Goal: Communication & Community: Participate in discussion

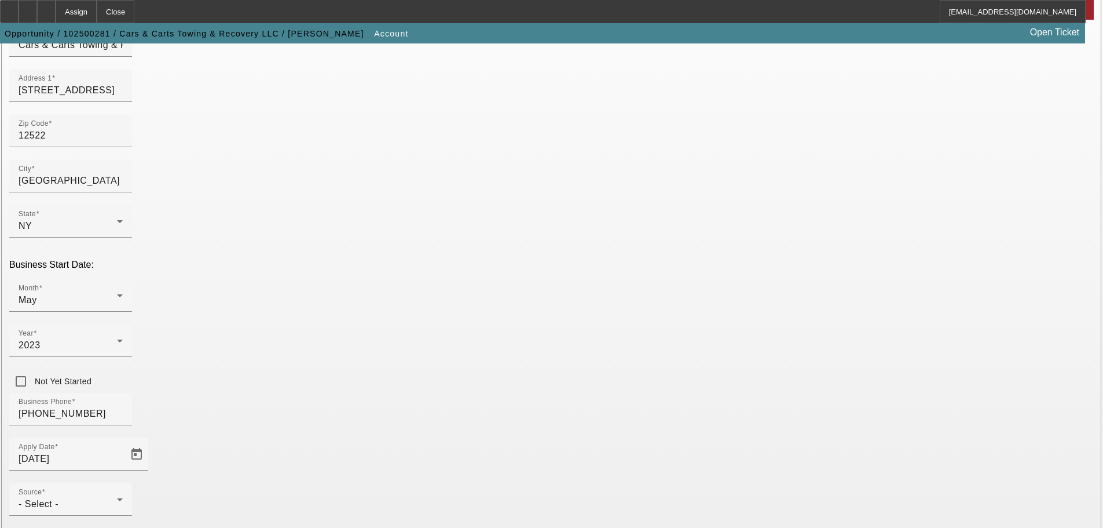
scroll to position [214, 0]
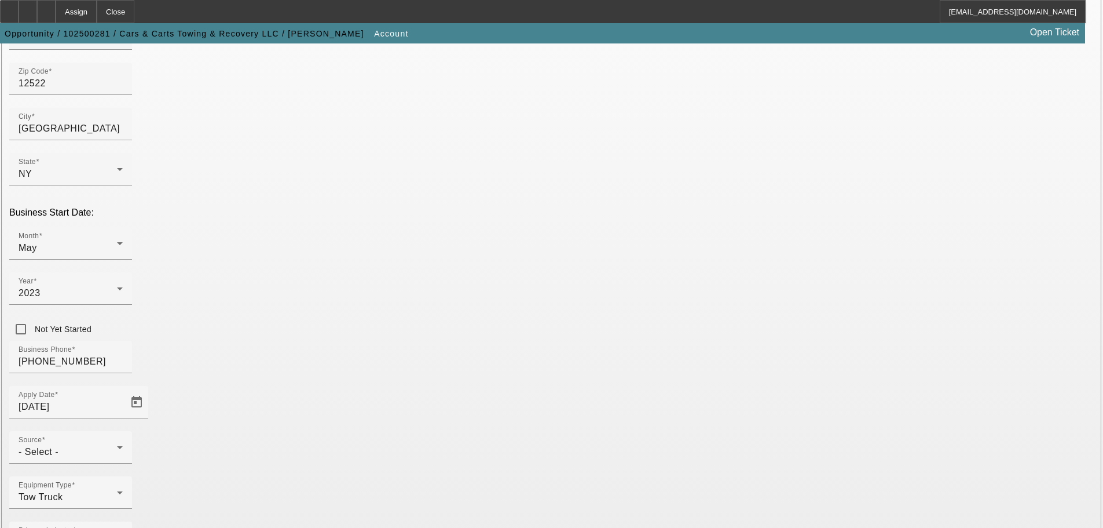
click at [487, 341] on div "Business Phone (845) 877-3535" at bounding box center [551, 363] width 1085 height 45
click at [117, 445] on div "- Select -" at bounding box center [68, 452] width 98 height 14
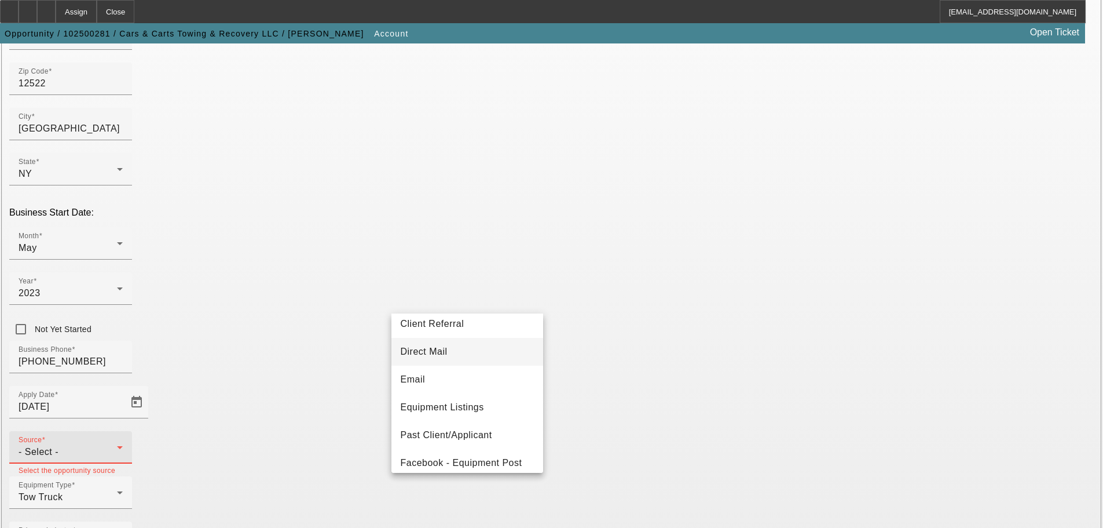
scroll to position [174, 0]
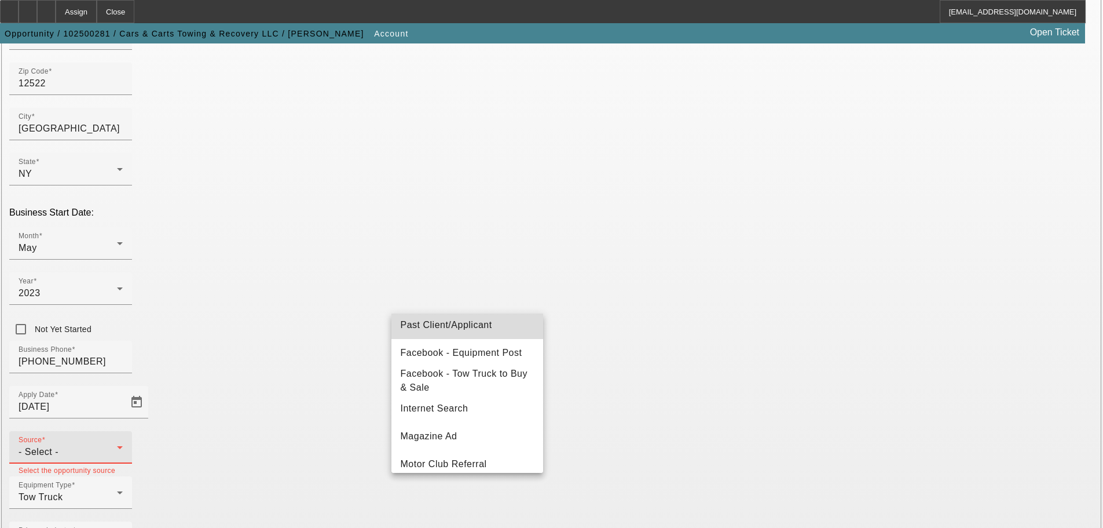
click at [490, 328] on span "Past Client/Applicant" at bounding box center [447, 325] width 92 height 14
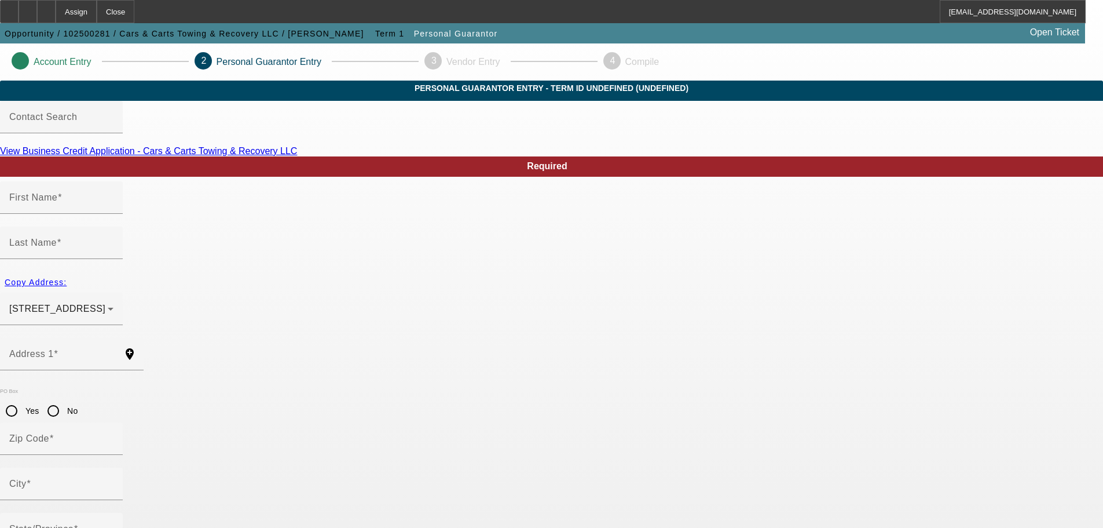
type input "Daniel"
type input "Polverari"
type input "132 Ten Mile River Road"
radio input "true"
type input "12522"
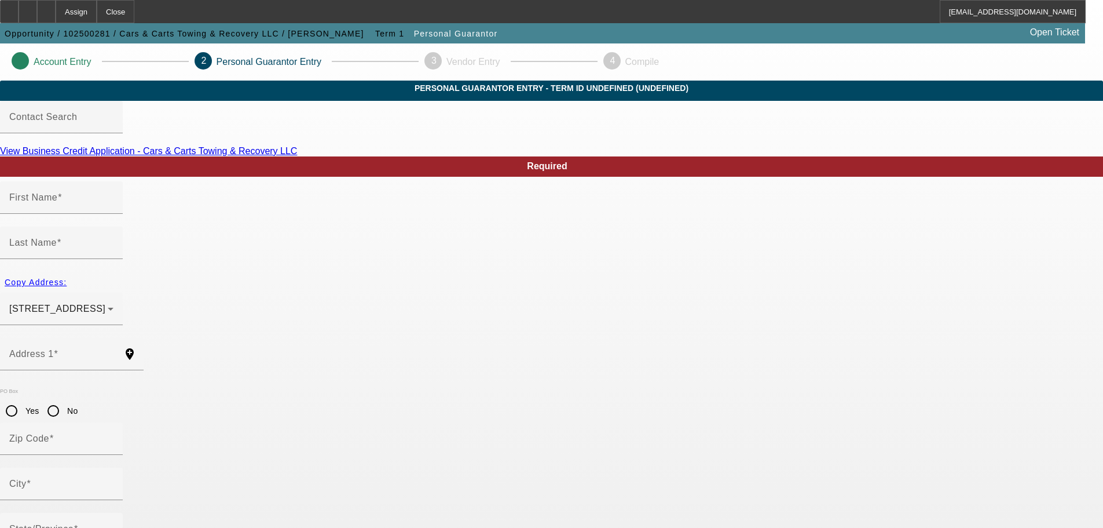
type input "Dover Plains"
type input "[PHONE_NUMBER]"
type input "100"
type input "109-64-2343"
type input "carsandcarts79@gmail.com"
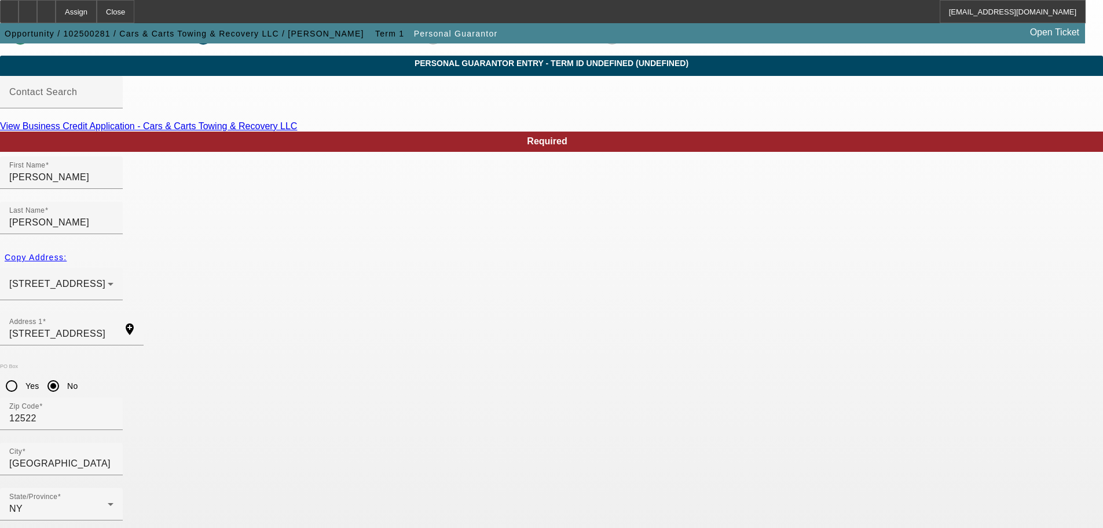
scroll to position [39, 0]
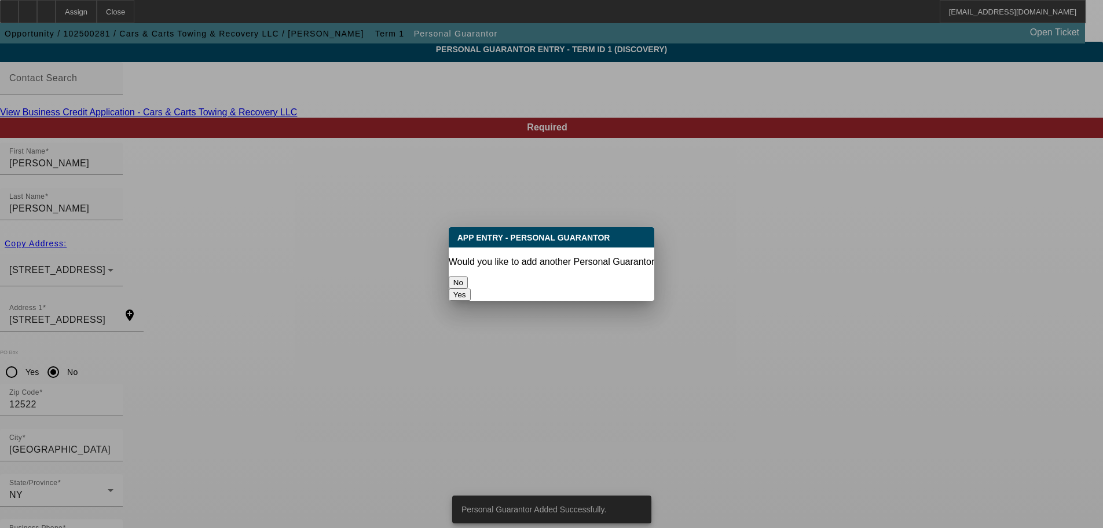
scroll to position [0, 0]
click at [468, 276] on button "No" at bounding box center [458, 282] width 19 height 12
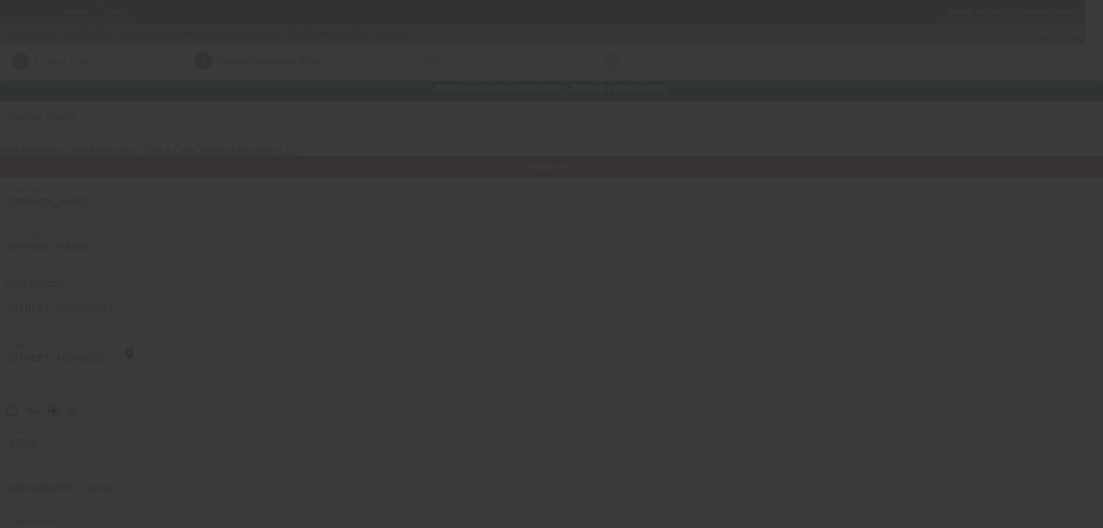
scroll to position [39, 0]
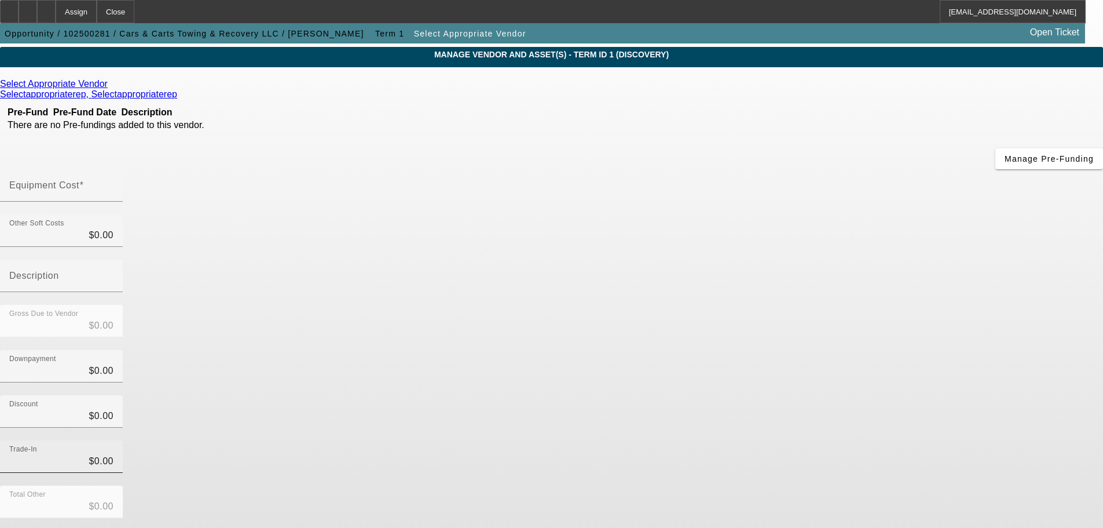
scroll to position [64, 0]
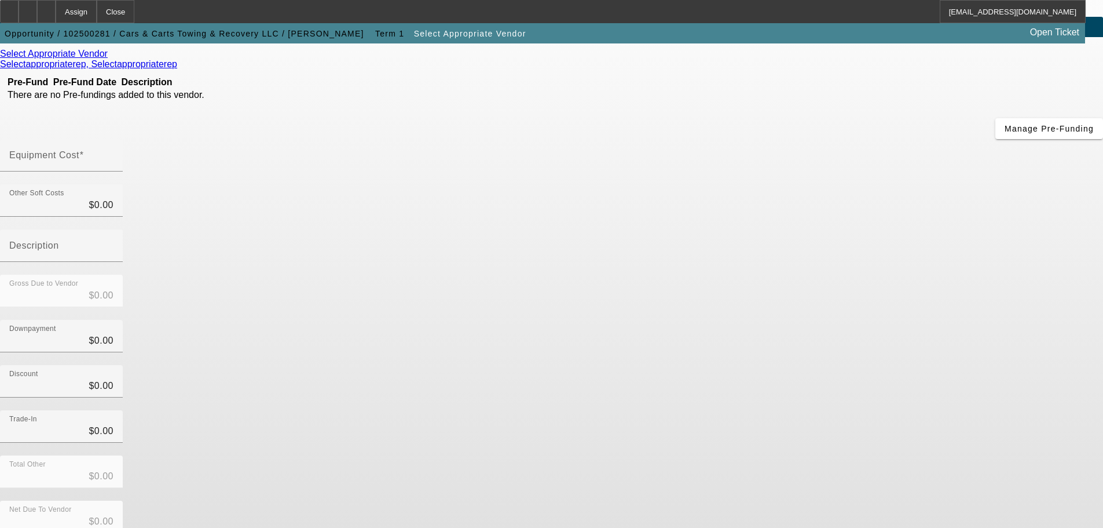
click at [669, 57] on div "Select Appropriate Vendor Selectappropriaterep, Selectappropriaterep Pre-Fund P…" at bounding box center [551, 332] width 1103 height 590
click at [114, 153] on input "Equipment Cost" at bounding box center [61, 160] width 104 height 14
type input "3"
type input "$3.00"
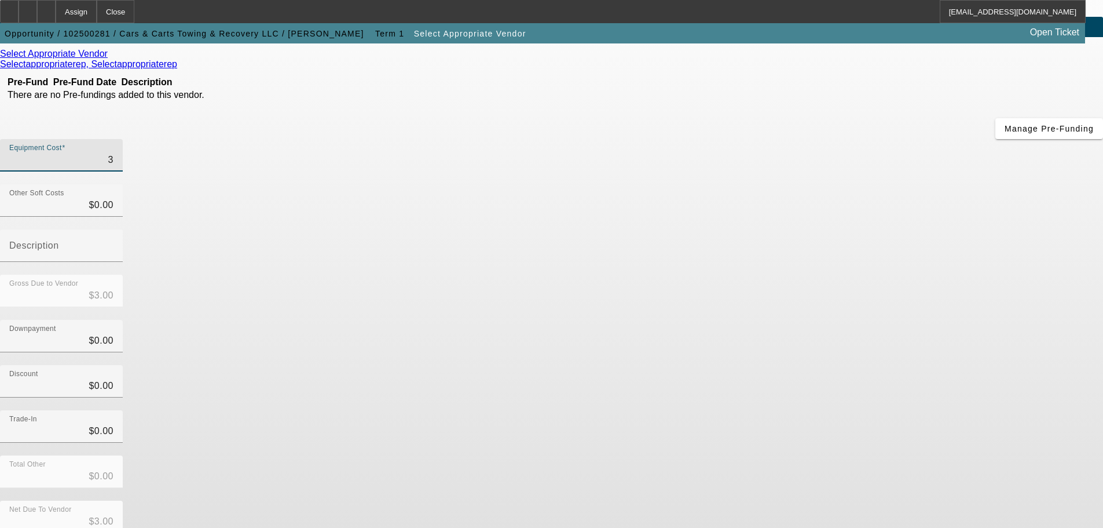
type input "38"
type input "$38.00"
type input "380"
type input "$380.00"
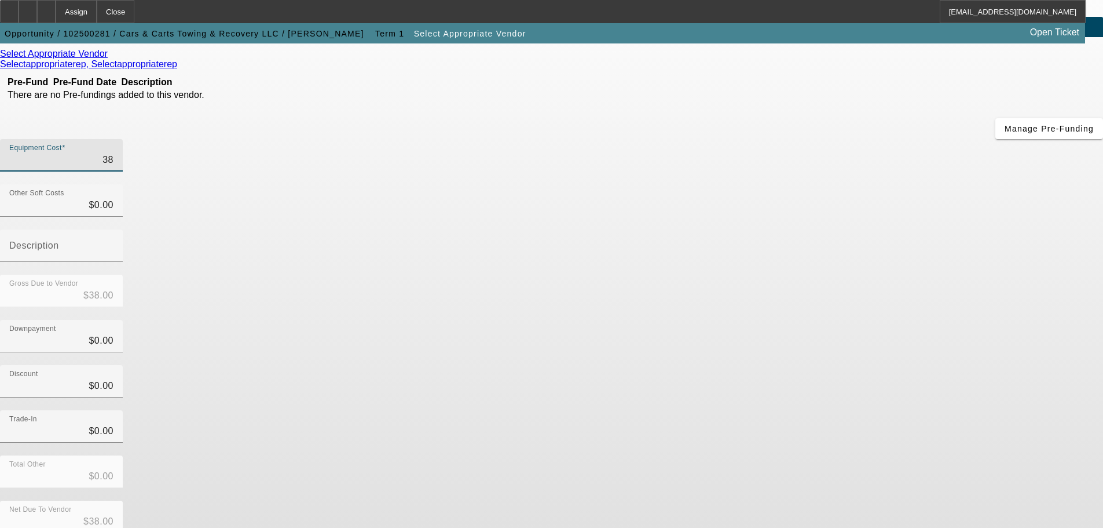
type input "$380.00"
type input "3800"
type input "$3,800.00"
type input "38000"
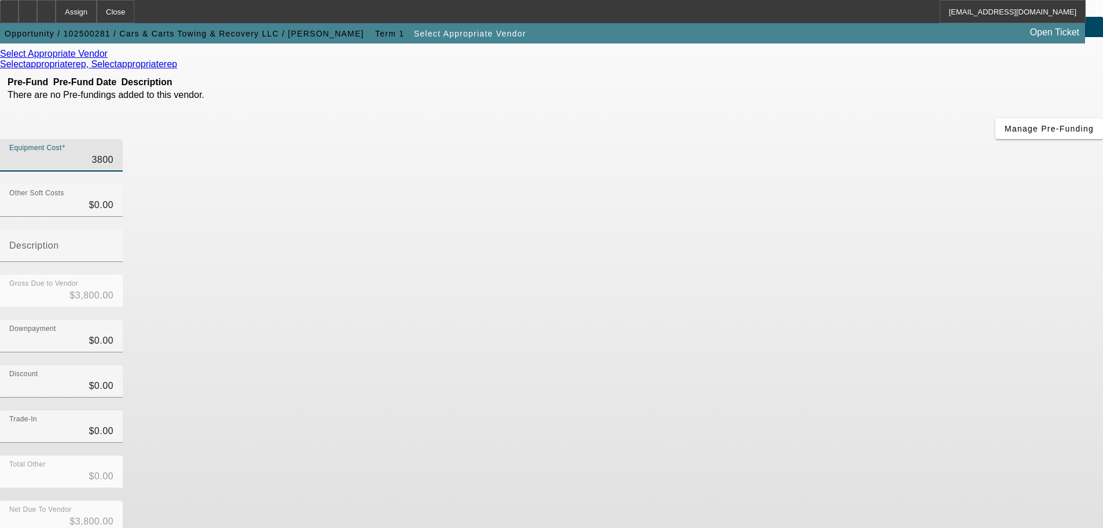
type input "$38,000.00"
click at [854, 365] on div "Discount $0.00" at bounding box center [551, 387] width 1103 height 45
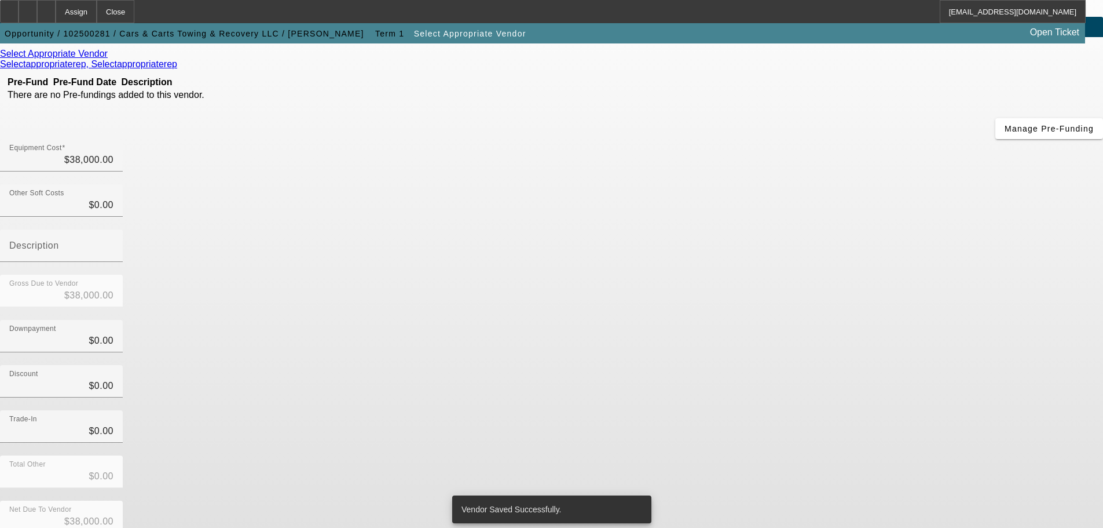
scroll to position [0, 0]
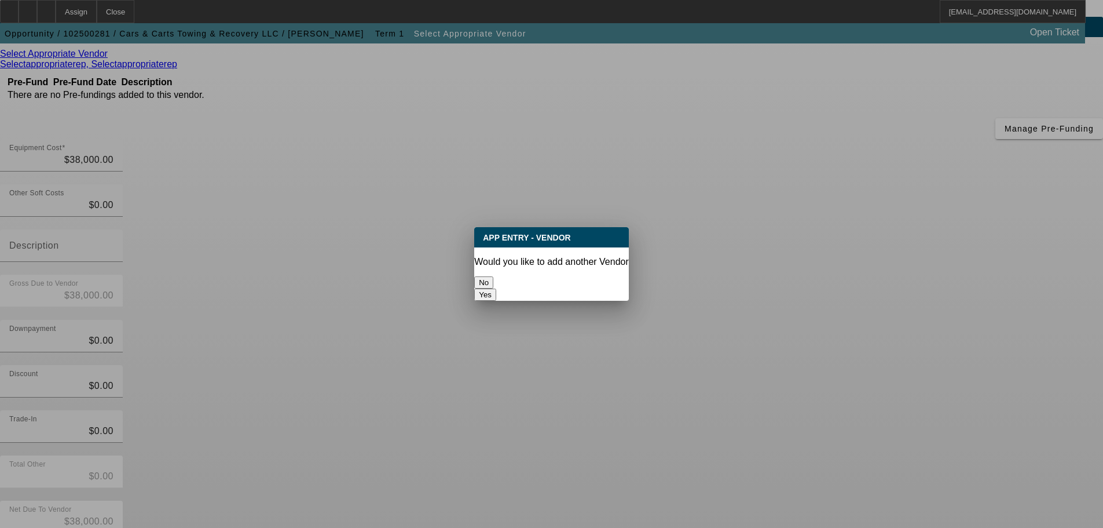
click at [493, 281] on button "No" at bounding box center [483, 282] width 19 height 12
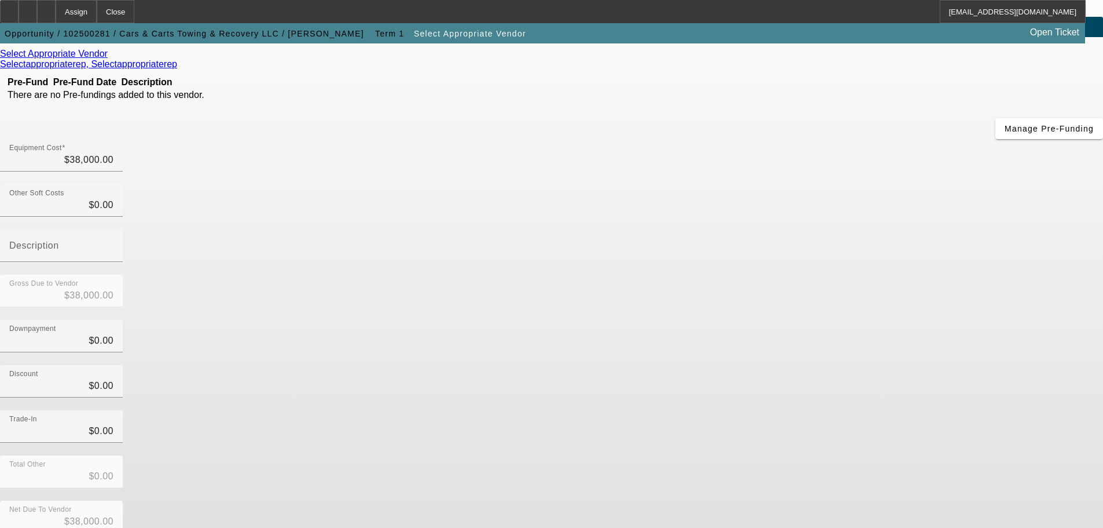
scroll to position [64, 0]
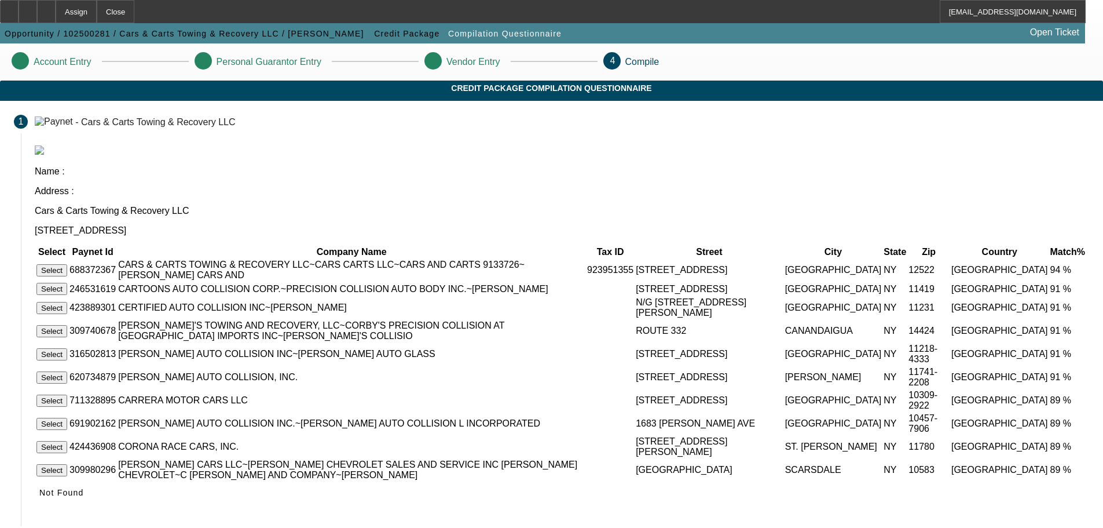
click at [67, 264] on button "Select" at bounding box center [51, 270] width 31 height 12
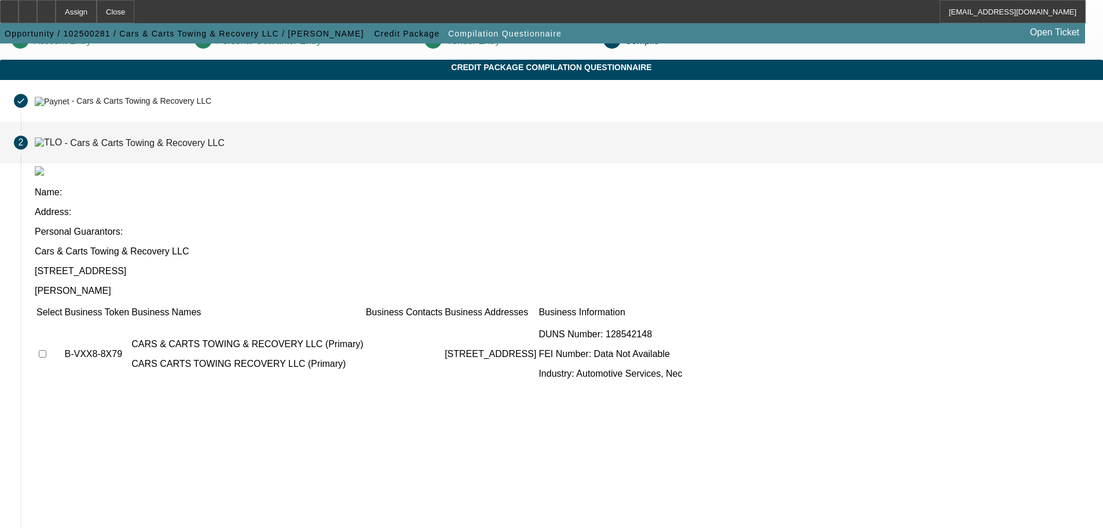
click at [46, 350] on input "checkbox" at bounding box center [43, 354] width 8 height 8
checkbox input "true"
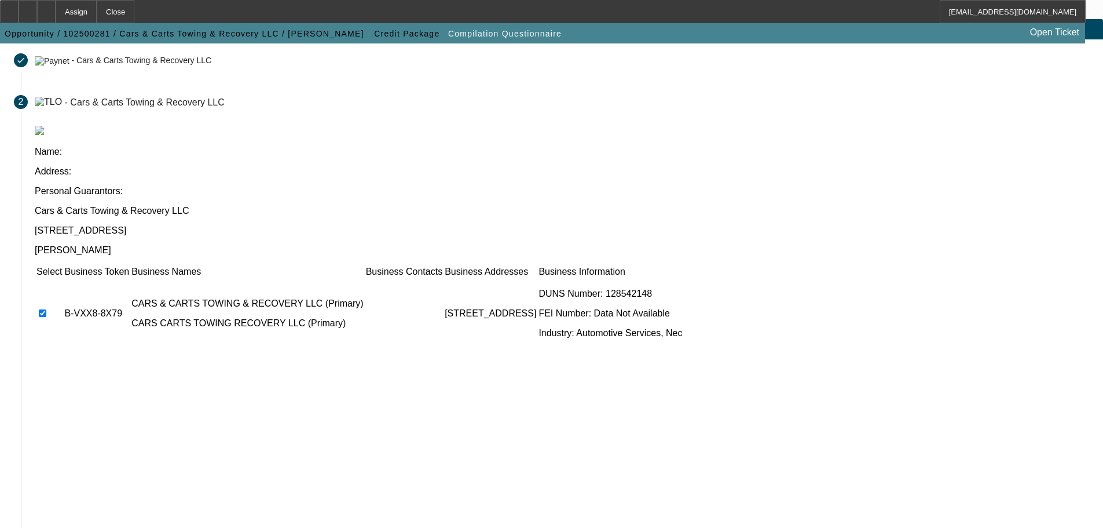
scroll to position [113, 0]
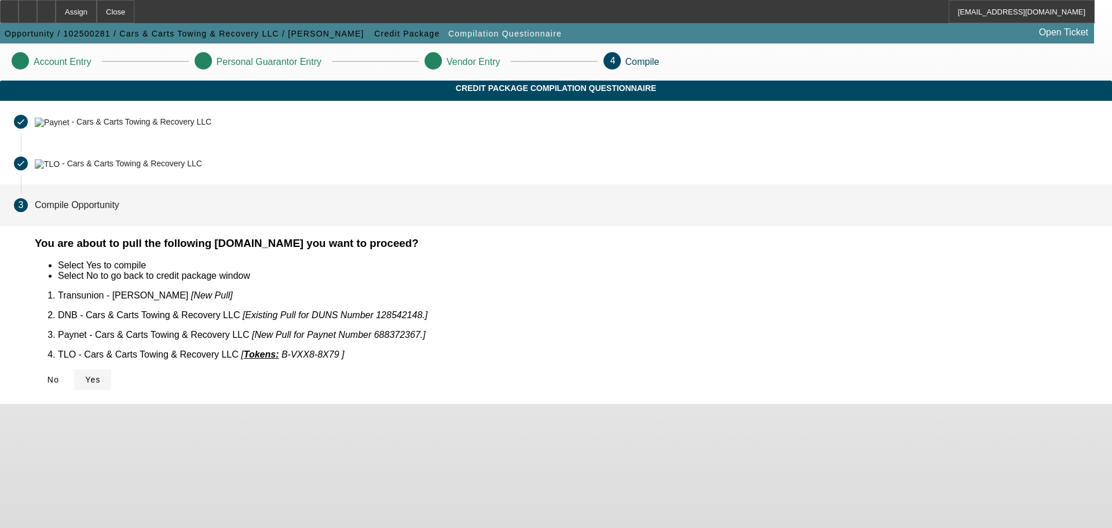
click at [101, 375] on span "Yes" at bounding box center [93, 379] width 16 height 9
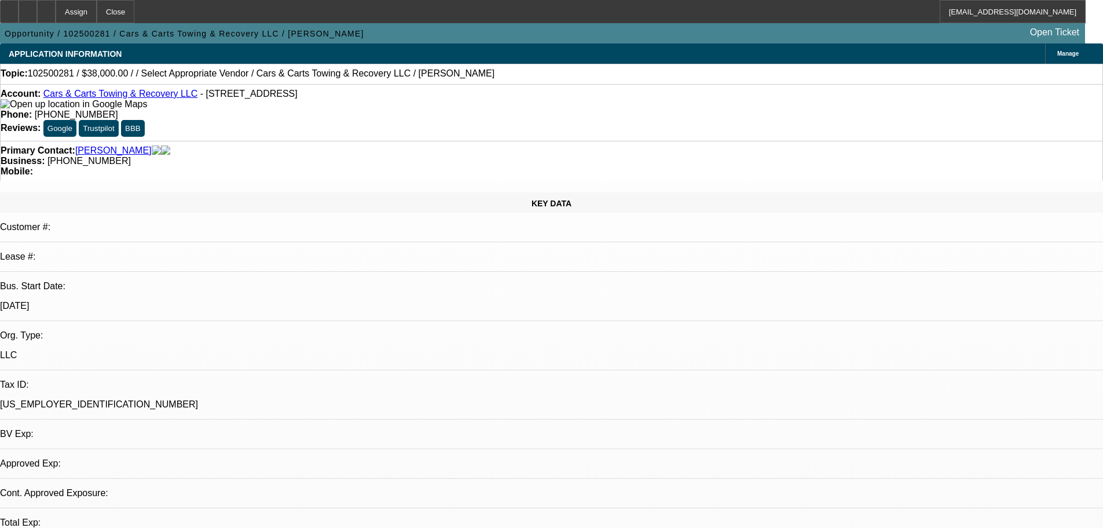
select select "0"
select select "2"
select select "0.1"
select select "4"
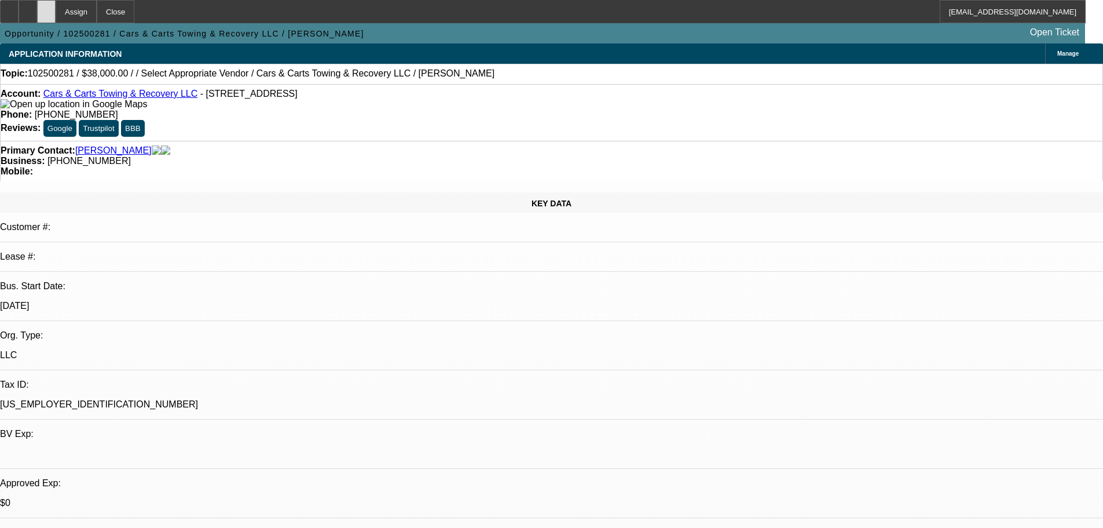
click at [56, 9] on div at bounding box center [46, 11] width 19 height 23
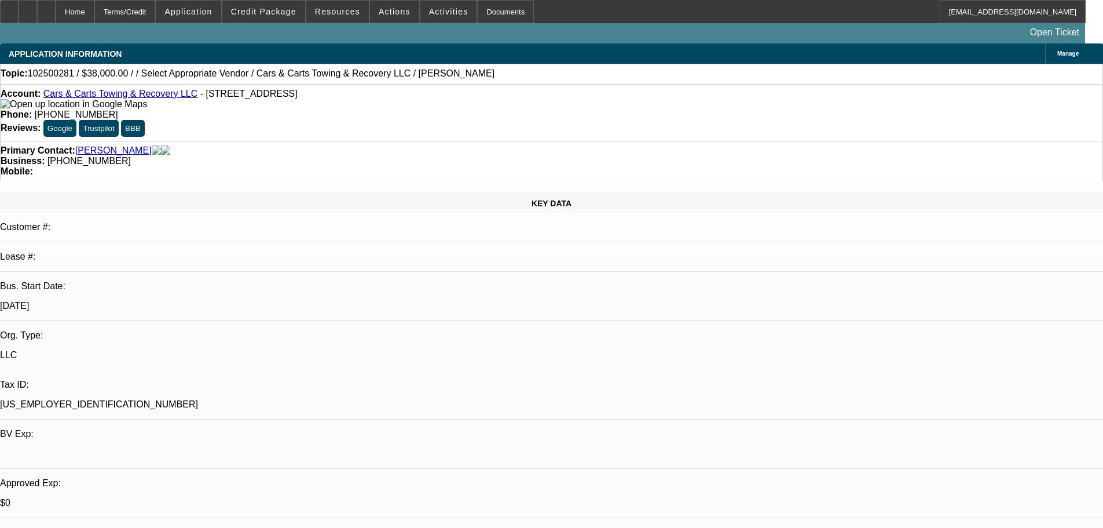
select select "0"
select select "2"
select select "0.1"
select select "4"
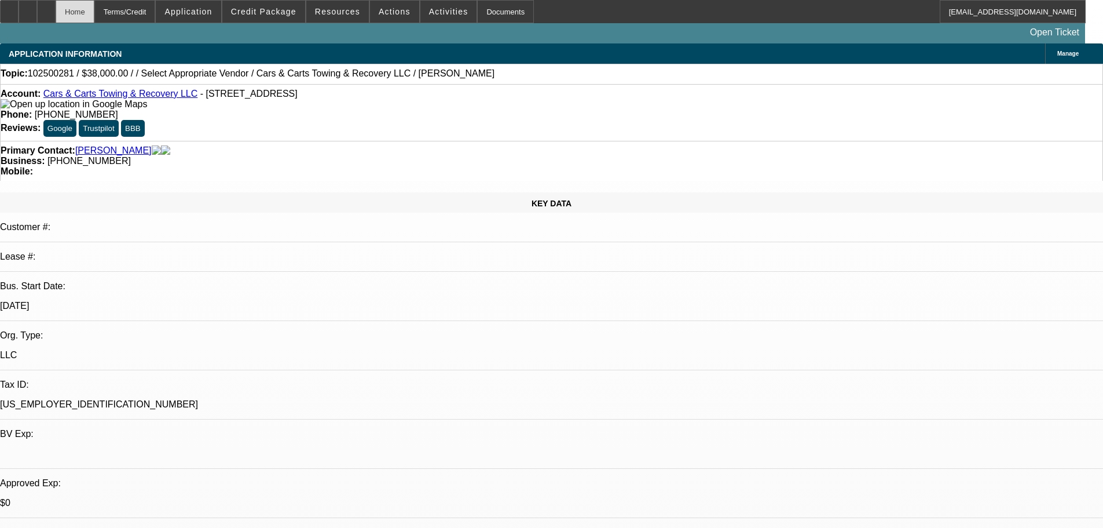
drag, startPoint x: 76, startPoint y: 5, endPoint x: 101, endPoint y: 19, distance: 28.8
click at [56, 5] on div at bounding box center [46, 11] width 19 height 23
select select "0"
select select "2"
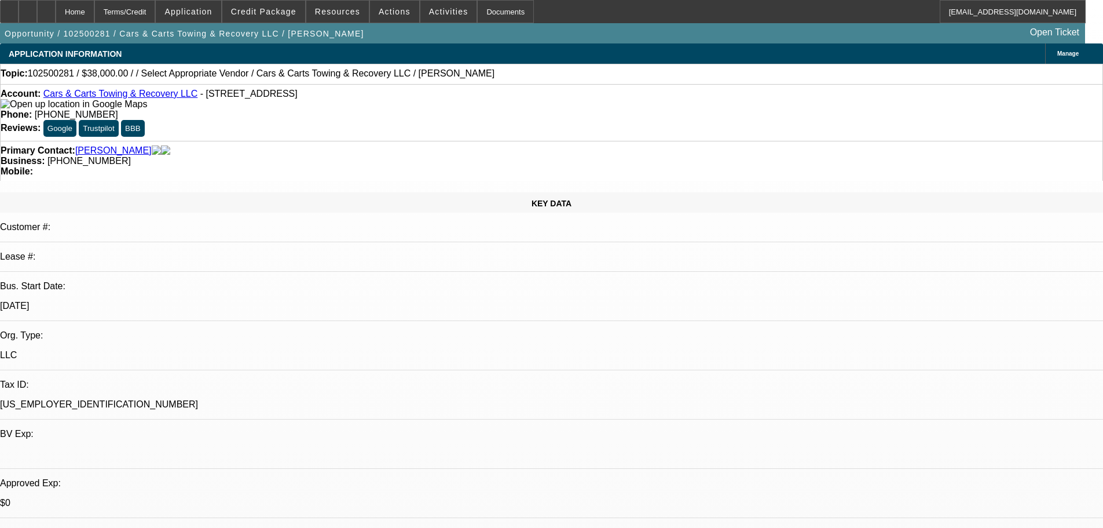
select select "0.1"
select select "4"
click at [56, 16] on div at bounding box center [46, 11] width 19 height 23
select select "0"
select select "2"
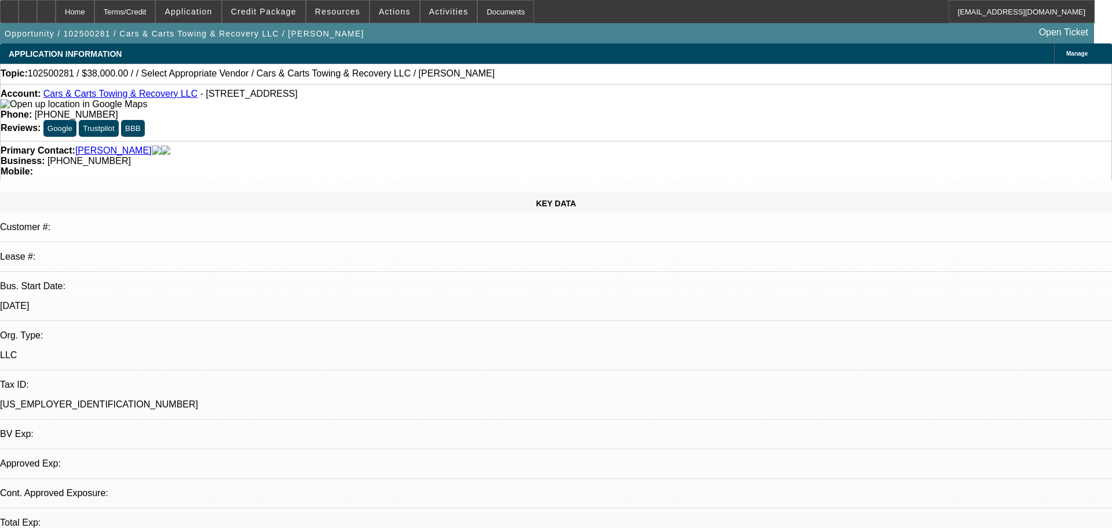
select select "2"
select select "0.1"
select select "4"
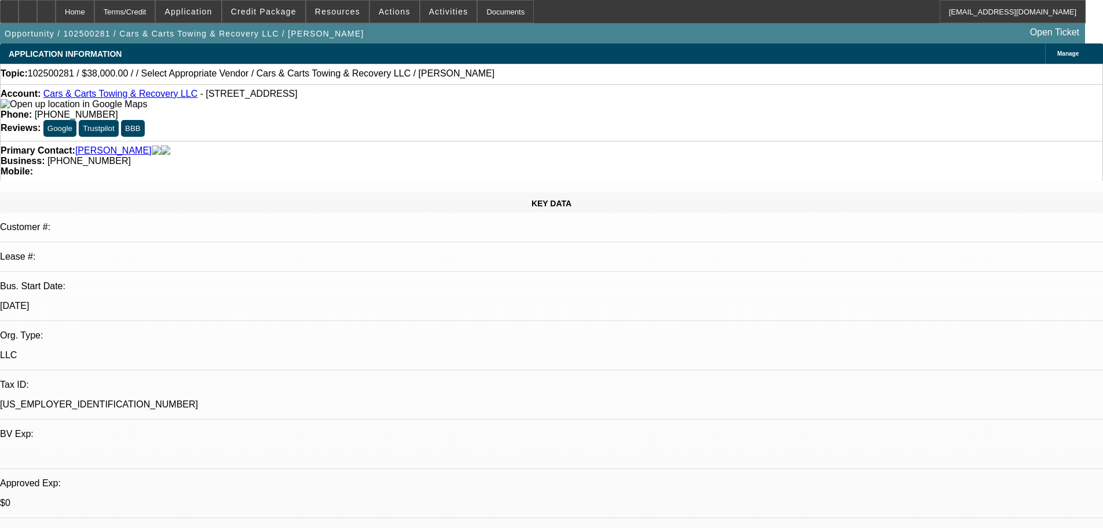
radio input "true"
paste textarea "10/7 tt dan, still making payments on the same truck. 37k owed on it estimated.…"
type textarea "10/7 tt dan, still making payments on the same truck. 37k owed on it estimated.…"
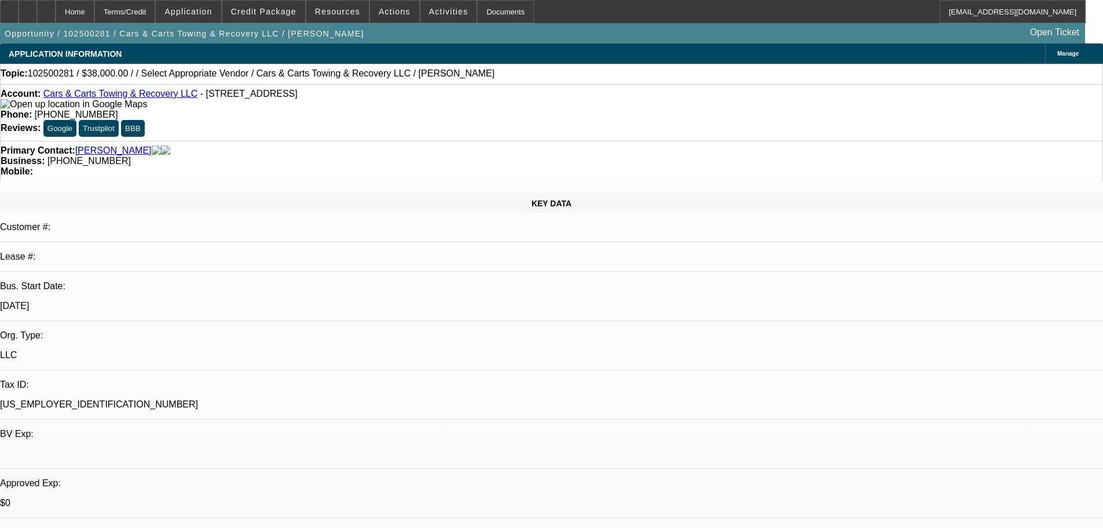
radio input "true"
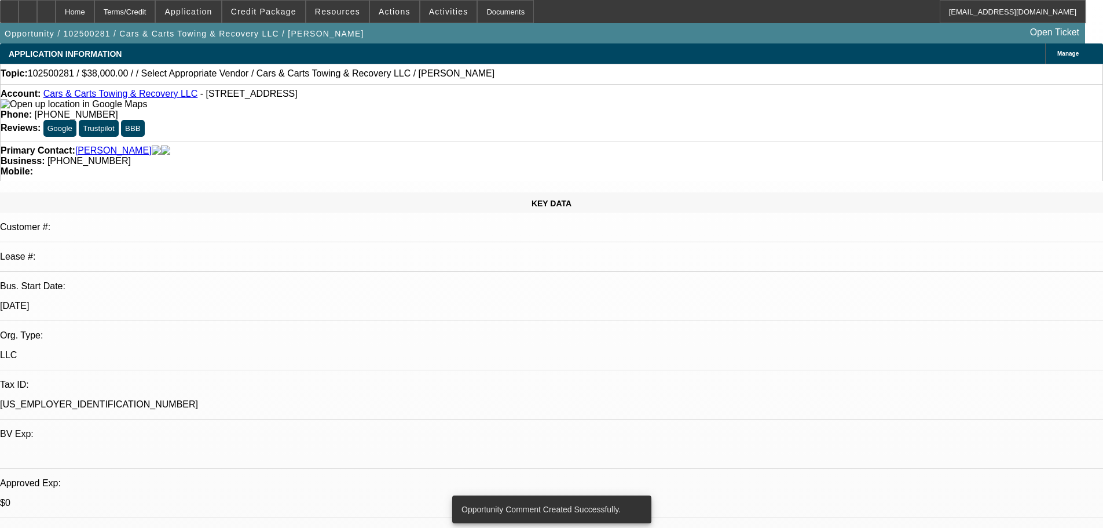
drag, startPoint x: 811, startPoint y: 51, endPoint x: 871, endPoint y: 54, distance: 60.3
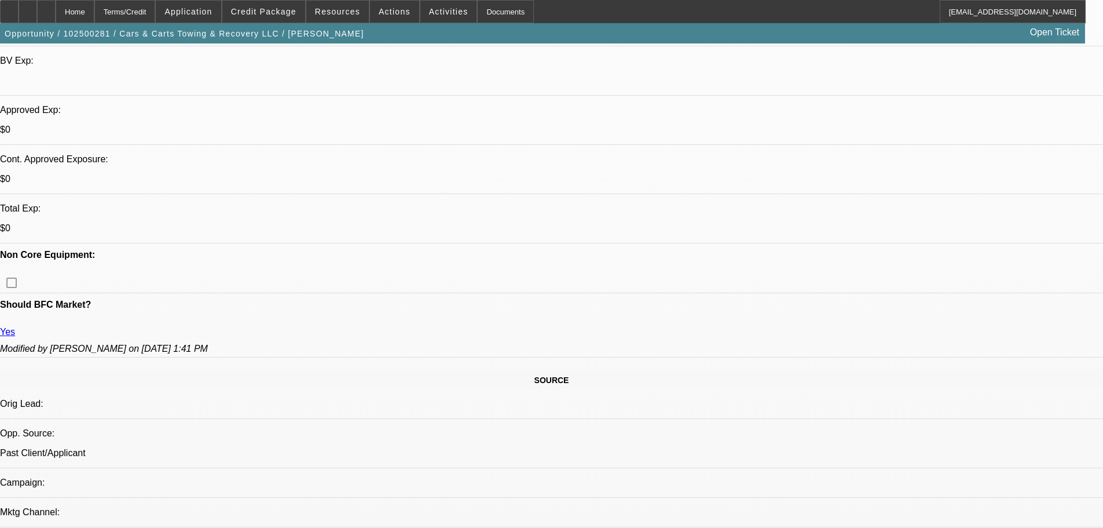
drag, startPoint x: 394, startPoint y: 291, endPoint x: 405, endPoint y: 475, distance: 184.0
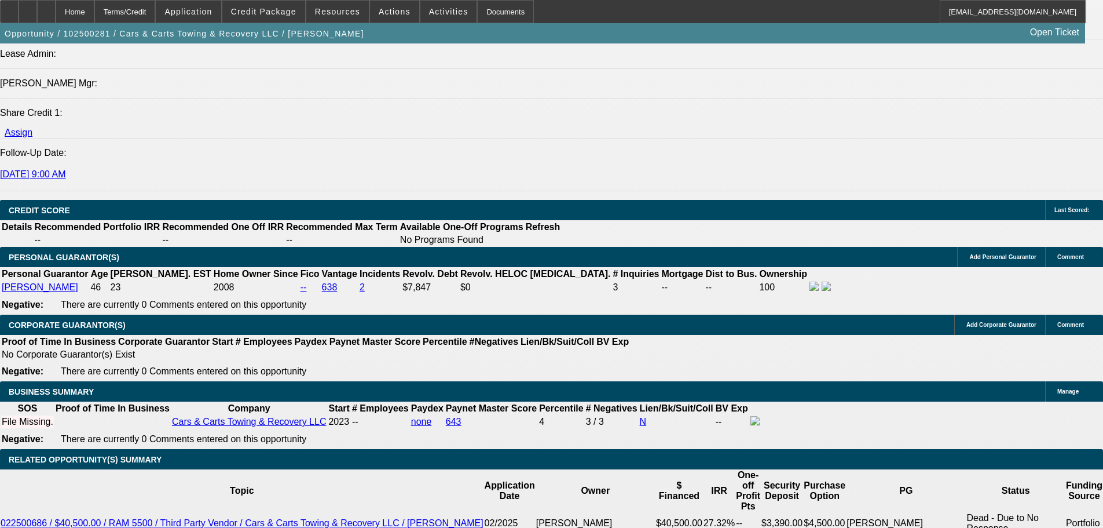
scroll to position [99, 0]
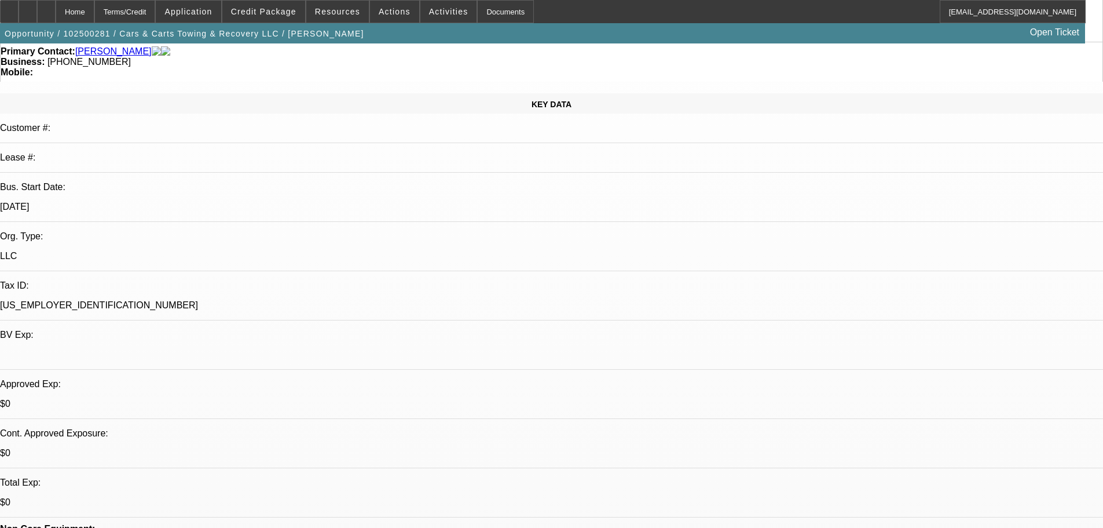
drag, startPoint x: 437, startPoint y: 411, endPoint x: 380, endPoint y: 213, distance: 206.2
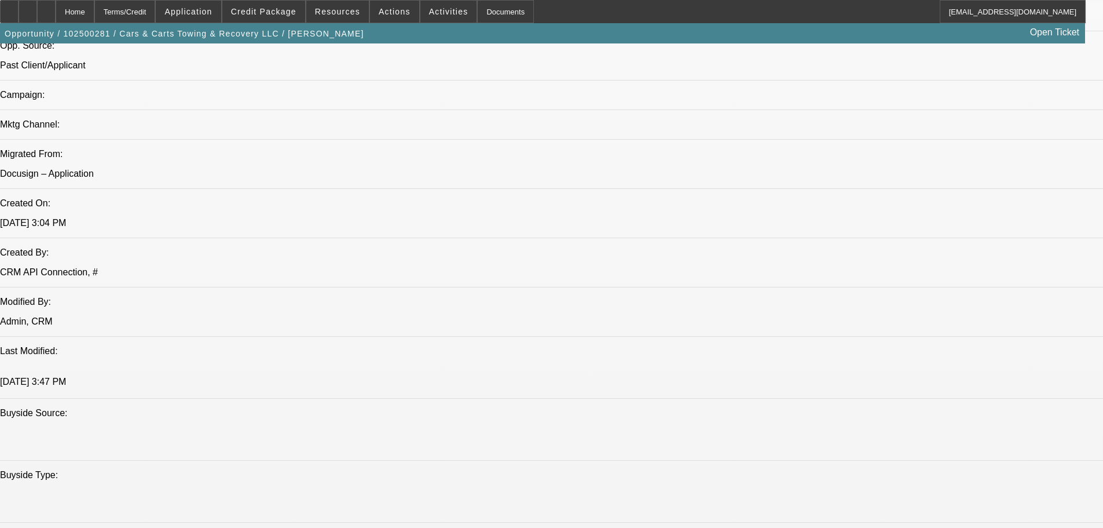
scroll to position [0, 0]
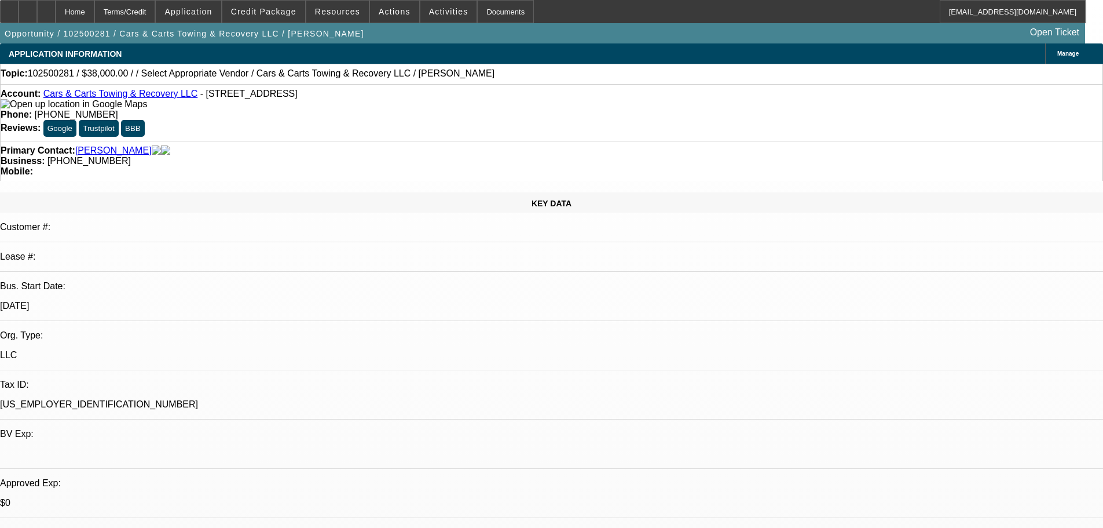
drag, startPoint x: 548, startPoint y: 240, endPoint x: 512, endPoint y: -27, distance: 268.8
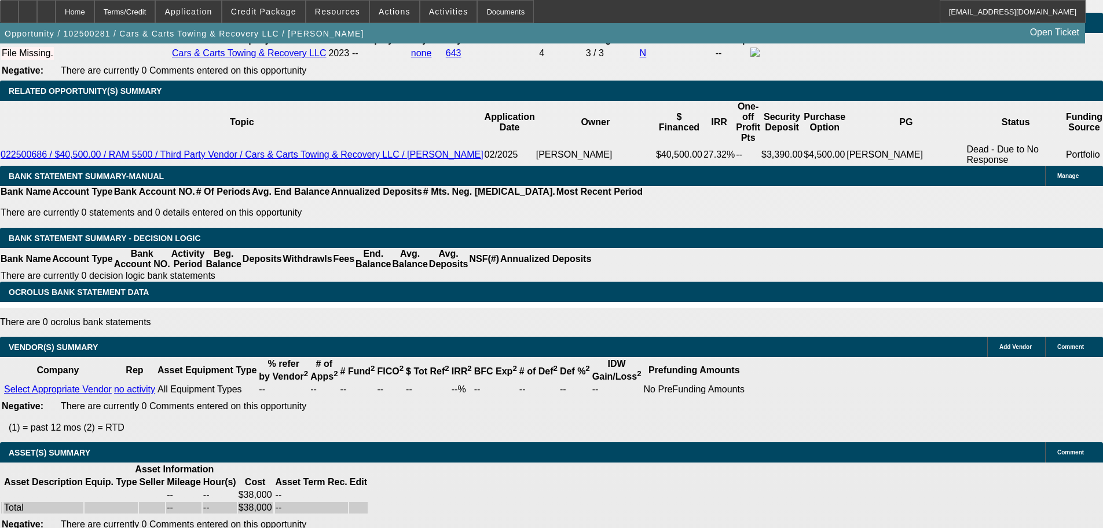
drag, startPoint x: 408, startPoint y: 221, endPoint x: 413, endPoint y: 504, distance: 283.3
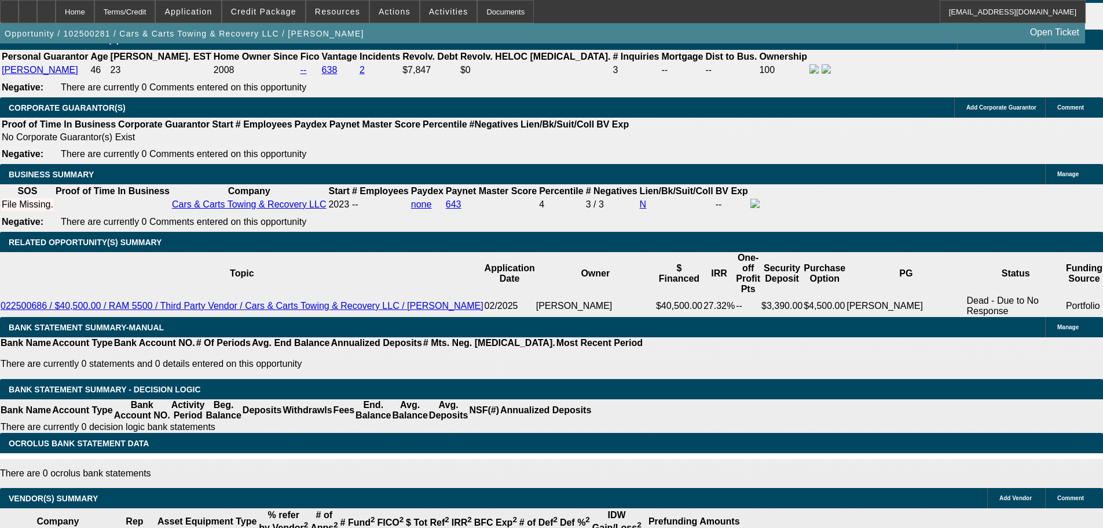
scroll to position [1382, 0]
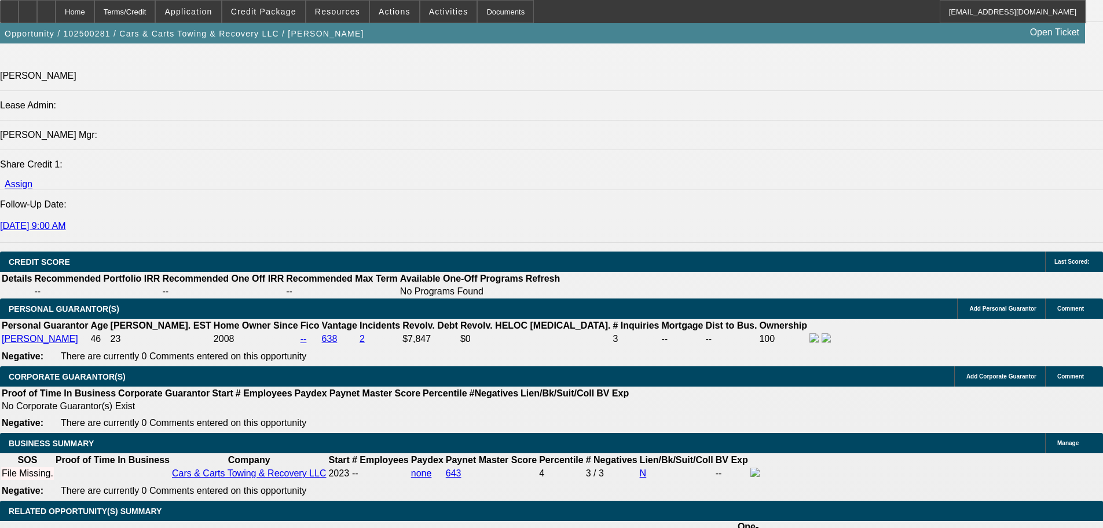
drag, startPoint x: 455, startPoint y: 325, endPoint x: 442, endPoint y: 222, distance: 103.3
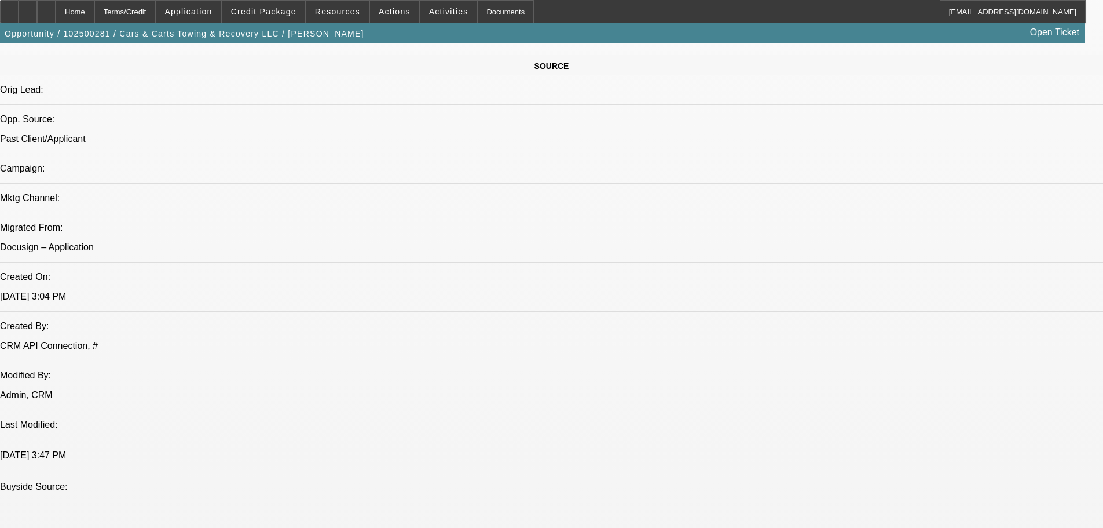
scroll to position [397, 0]
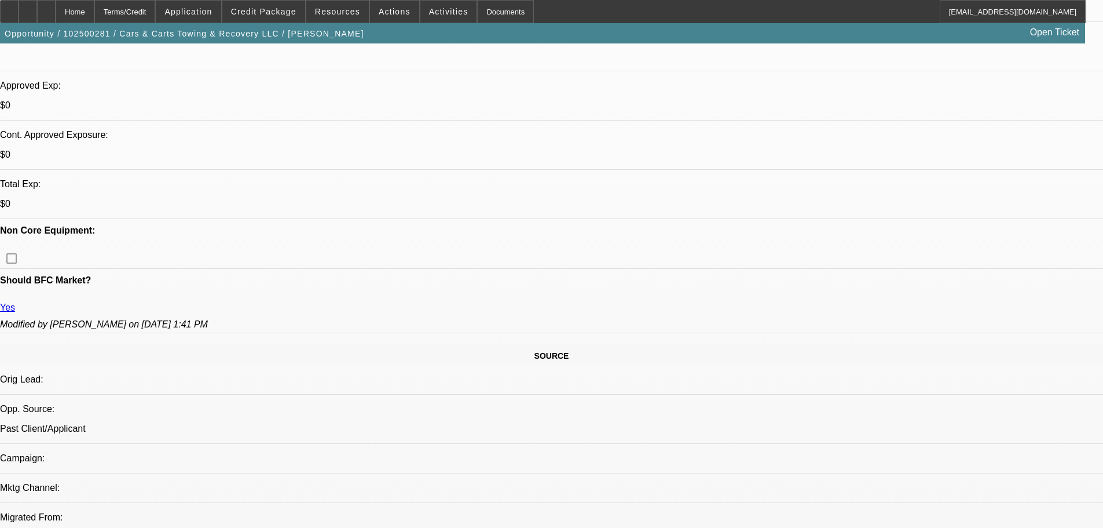
click at [301, 17] on span at bounding box center [263, 12] width 83 height 28
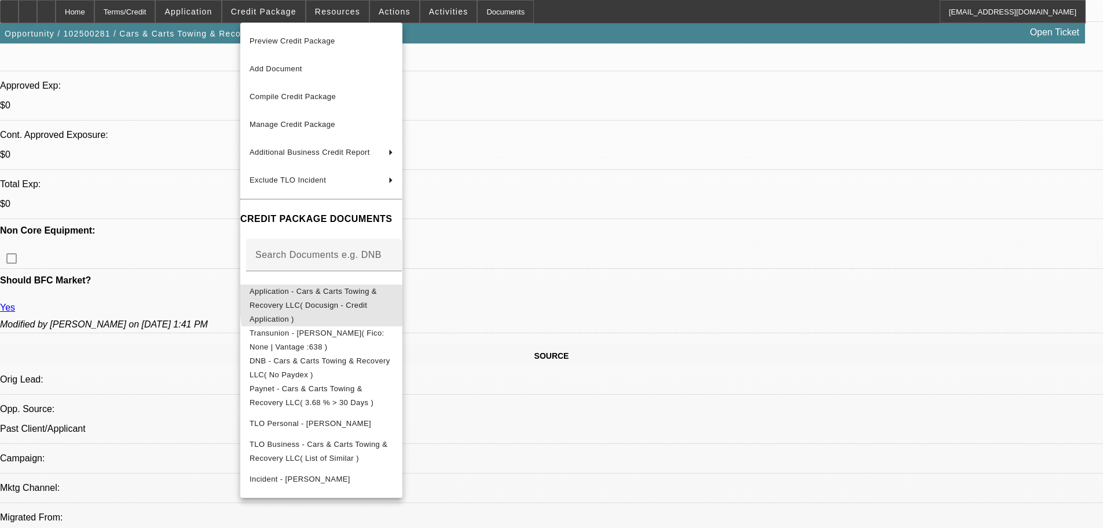
drag, startPoint x: 524, startPoint y: 284, endPoint x: 597, endPoint y: 235, distance: 88.0
click at [403, 284] on button "Application - Cars & Carts Towing & Recovery LLC( Docusign - Credit Application…" at bounding box center [321, 305] width 162 height 42
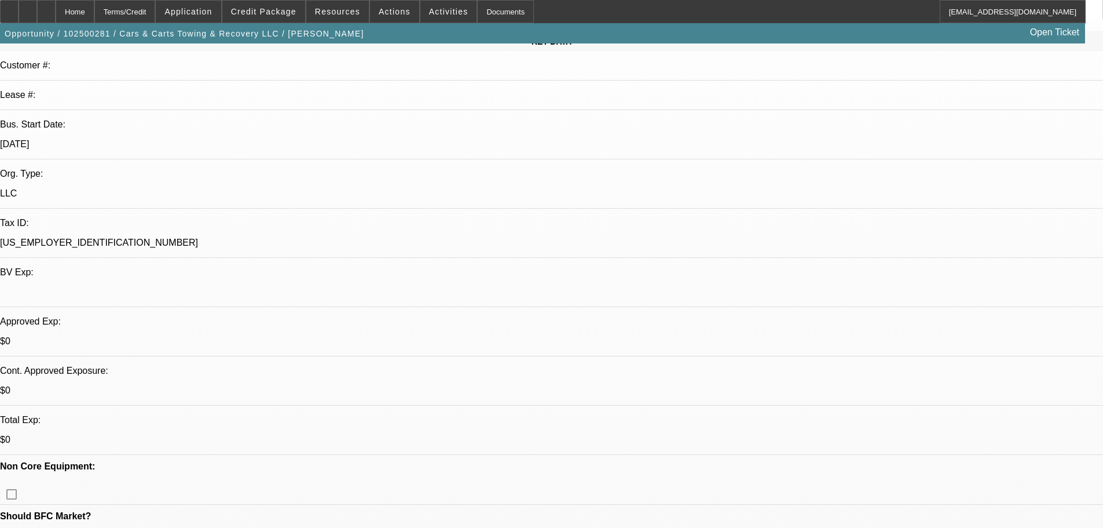
scroll to position [0, 0]
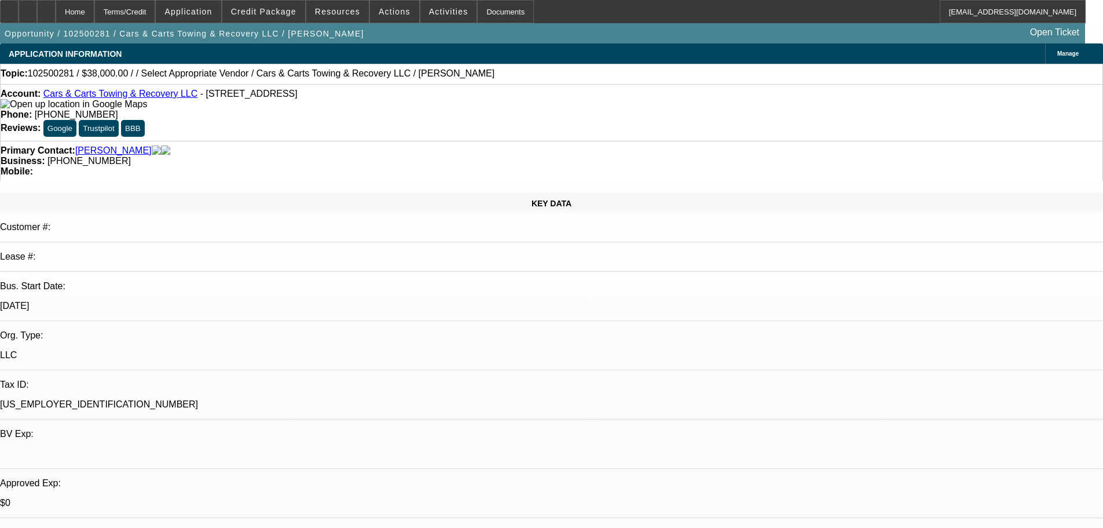
drag, startPoint x: 621, startPoint y: 399, endPoint x: 577, endPoint y: 97, distance: 305.5
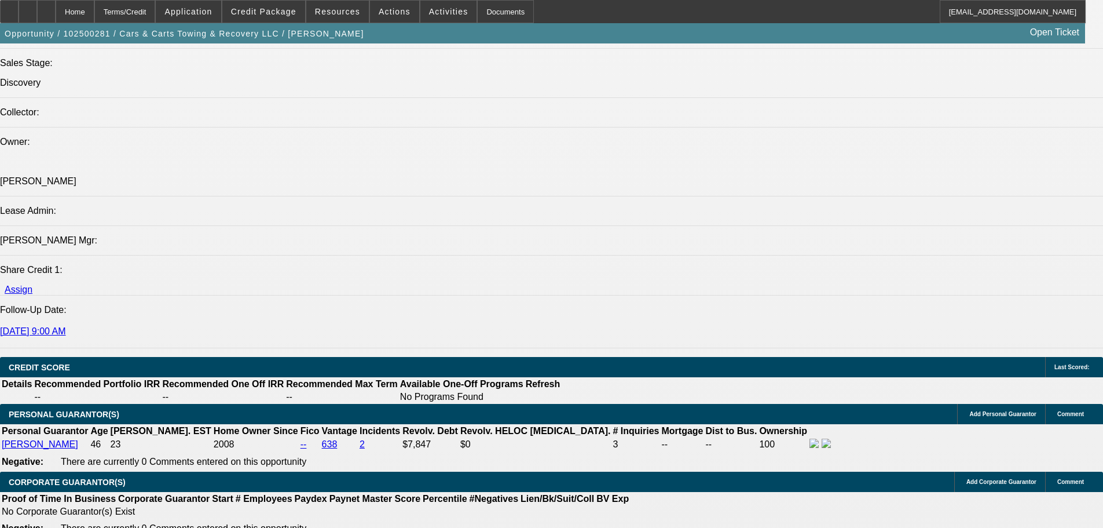
scroll to position [1448, 0]
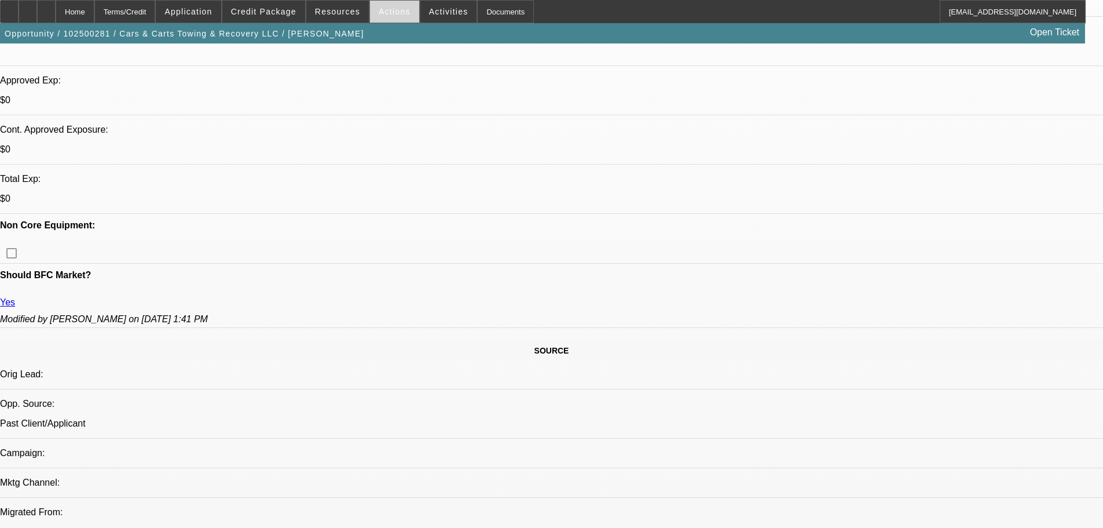
scroll to position [0, 0]
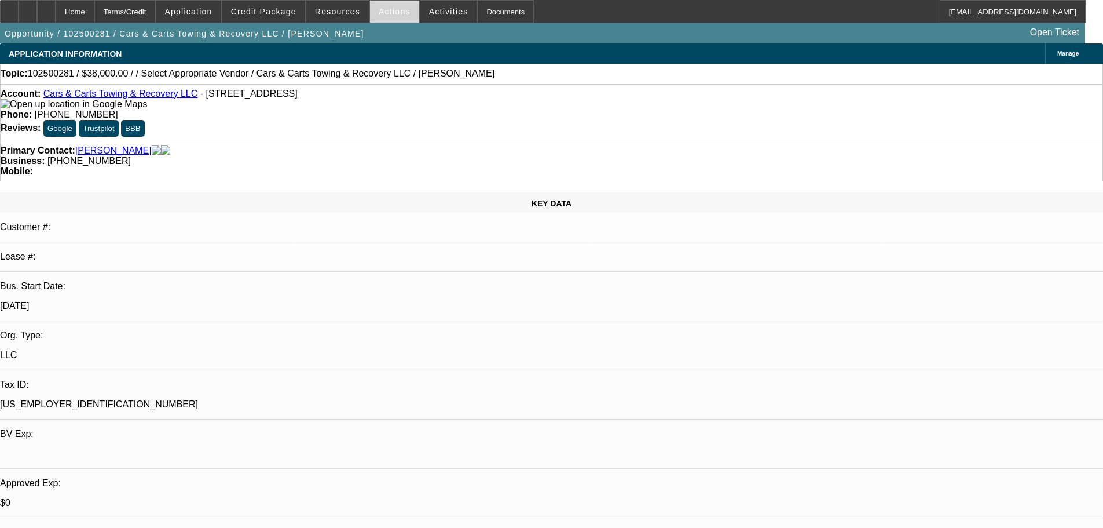
drag, startPoint x: 398, startPoint y: 7, endPoint x: 397, endPoint y: 1, distance: 6.6
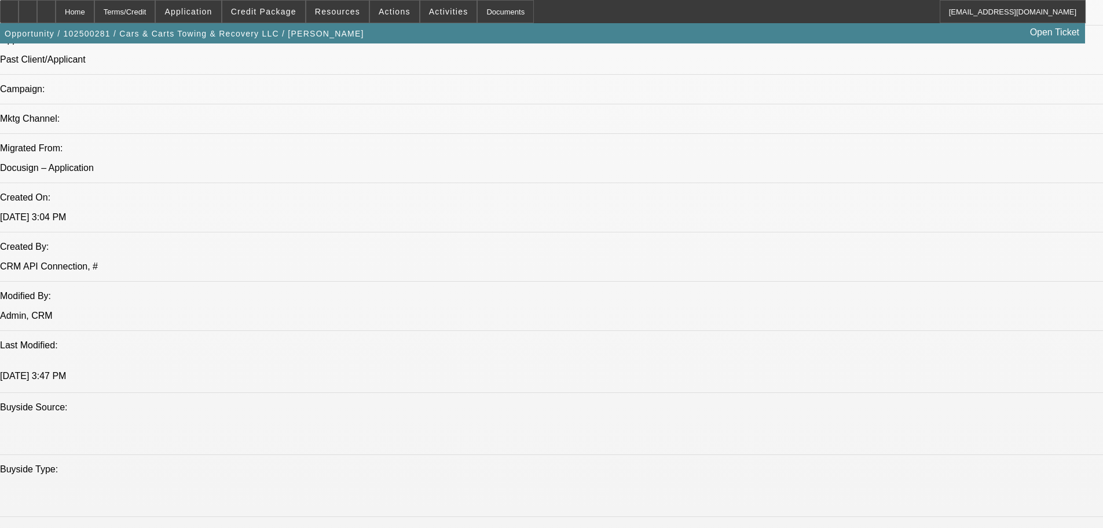
drag, startPoint x: 493, startPoint y: 419, endPoint x: 495, endPoint y: 529, distance: 110.6
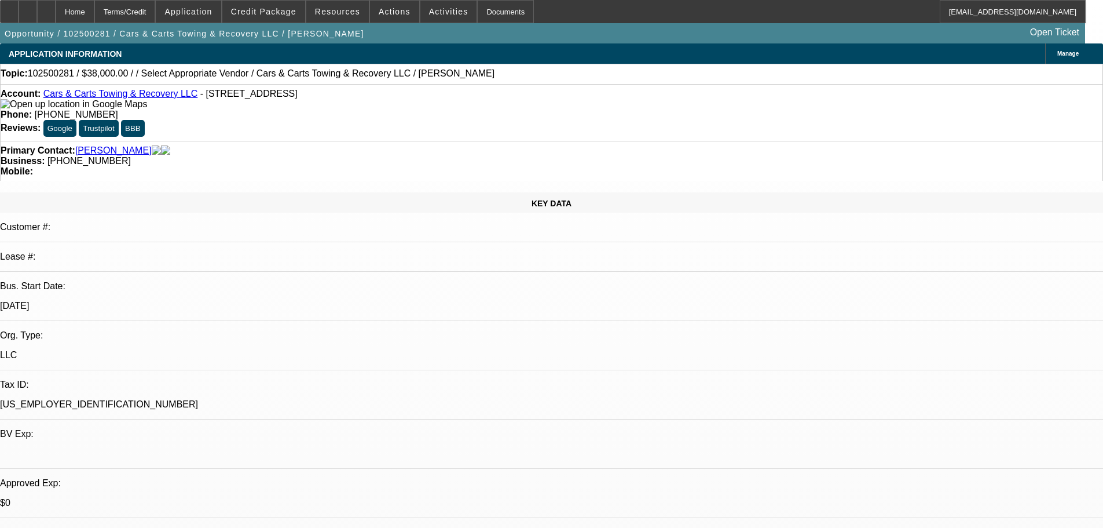
drag, startPoint x: 458, startPoint y: 194, endPoint x: 459, endPoint y: 188, distance: 6.0
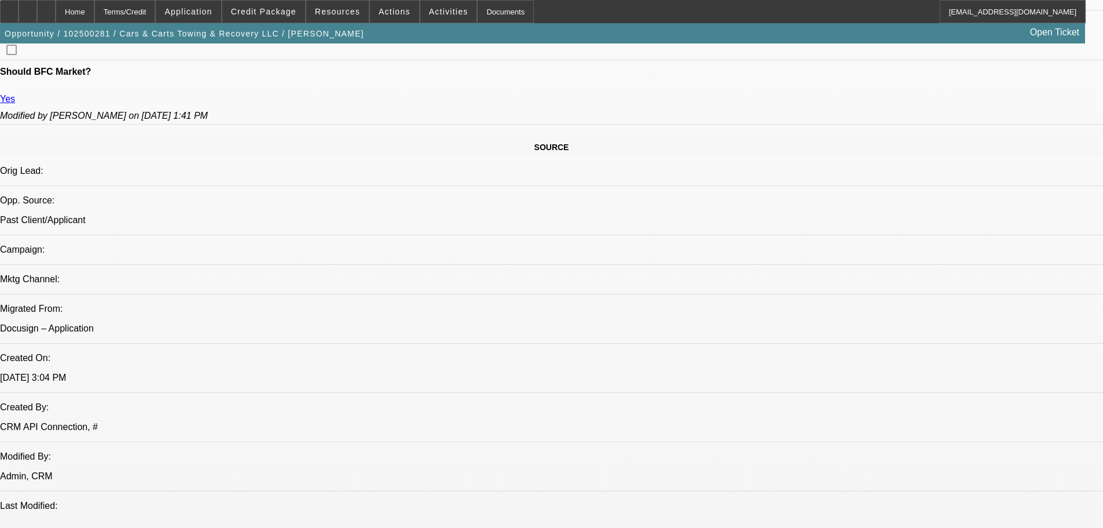
scroll to position [521, 0]
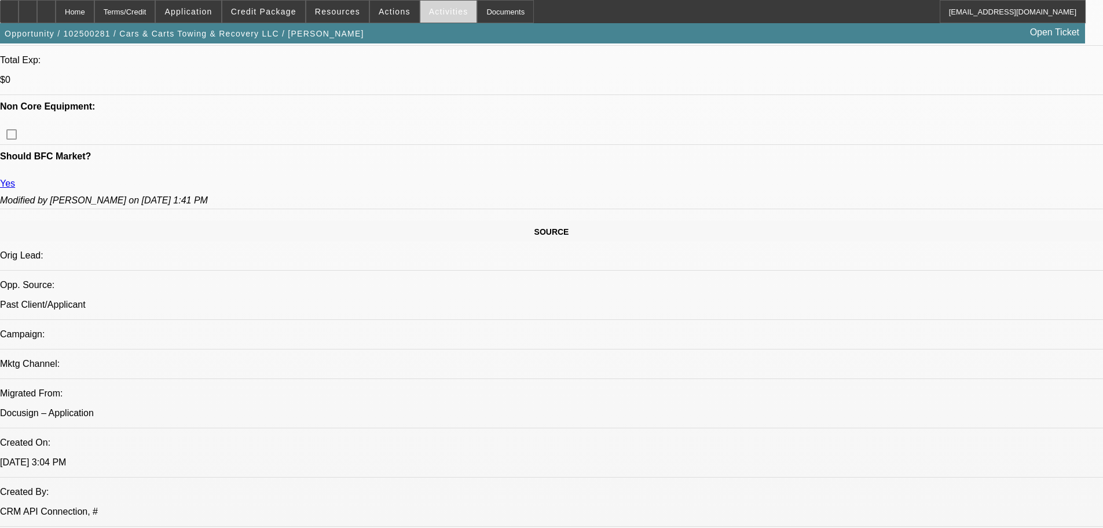
click at [420, 5] on span at bounding box center [448, 12] width 57 height 28
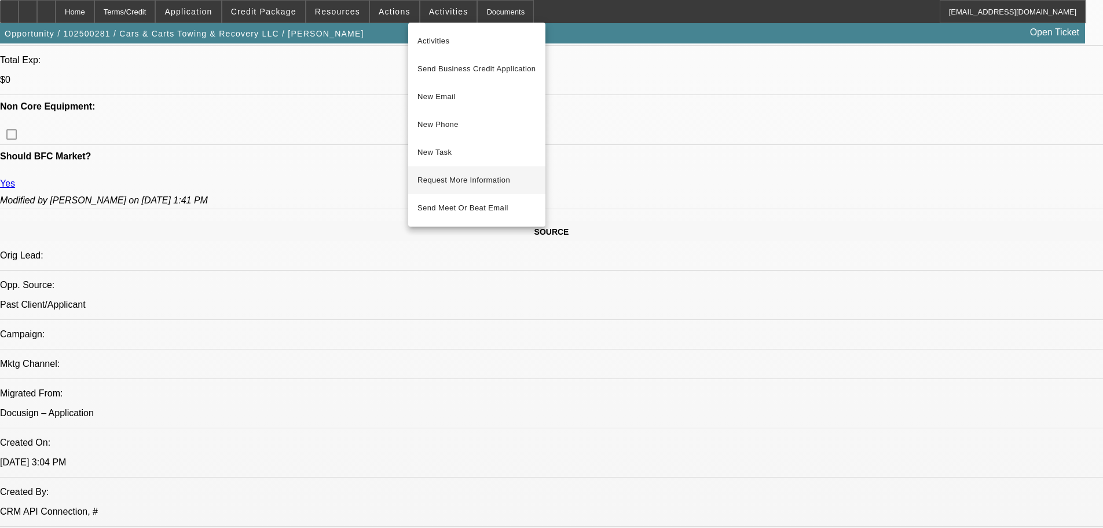
click at [525, 180] on span "Request More Information" at bounding box center [477, 180] width 119 height 14
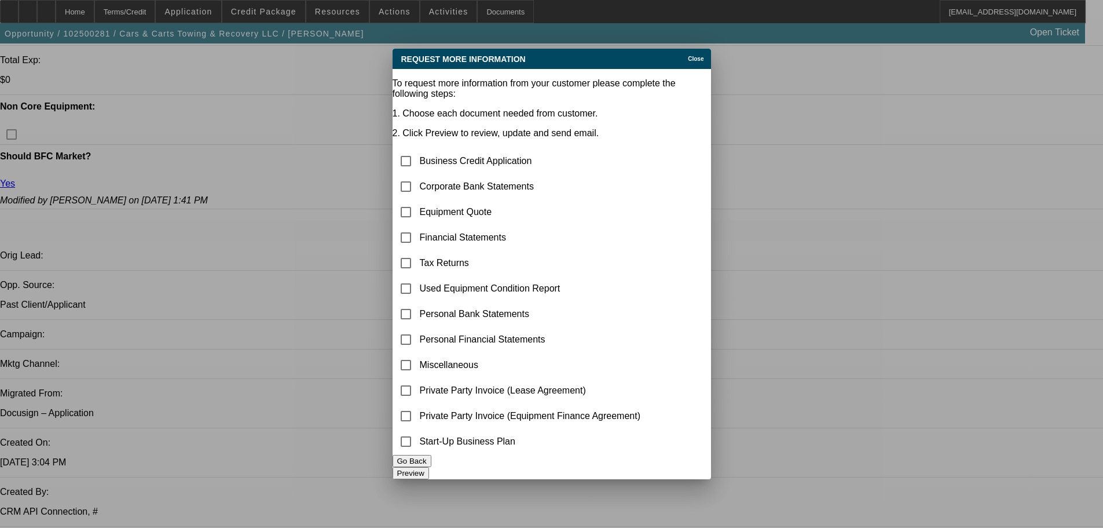
scroll to position [0, 0]
click at [683, 38] on div at bounding box center [551, 264] width 1103 height 528
click at [691, 58] on div "Request More Information Close" at bounding box center [552, 59] width 319 height 20
click at [689, 56] on div "Request More Information Close" at bounding box center [552, 59] width 319 height 20
click at [695, 56] on span "Close" at bounding box center [696, 59] width 16 height 6
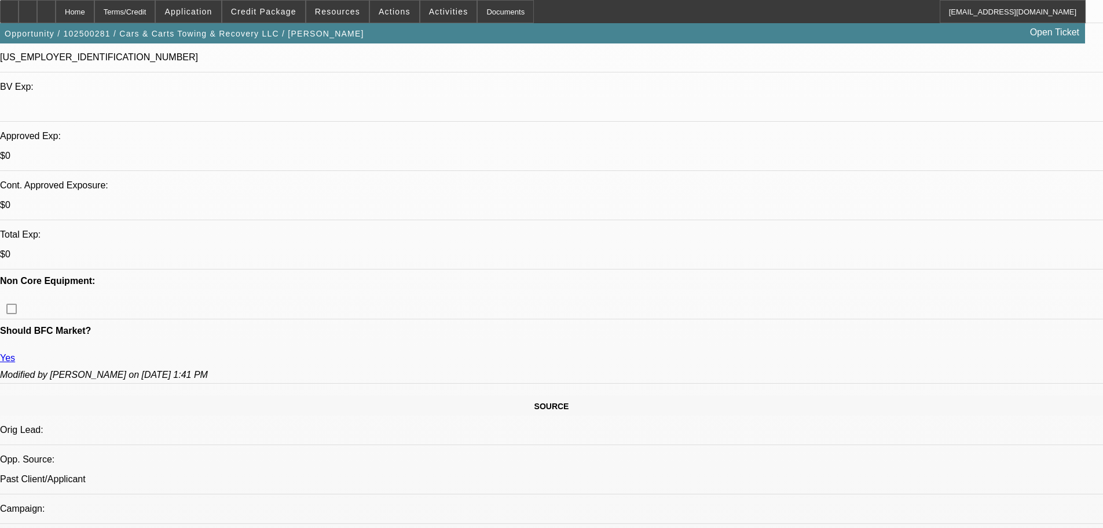
scroll to position [232, 0]
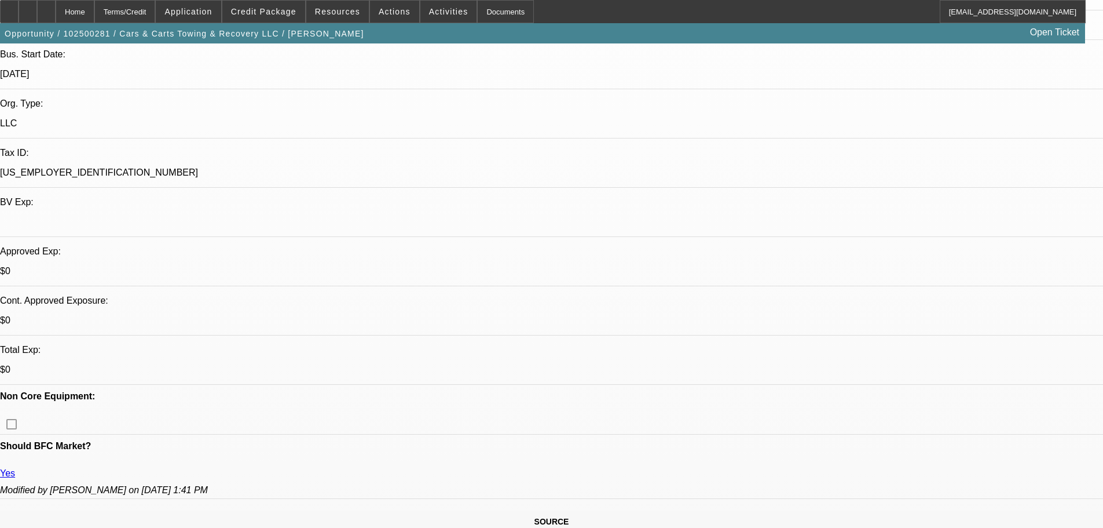
radio input "true"
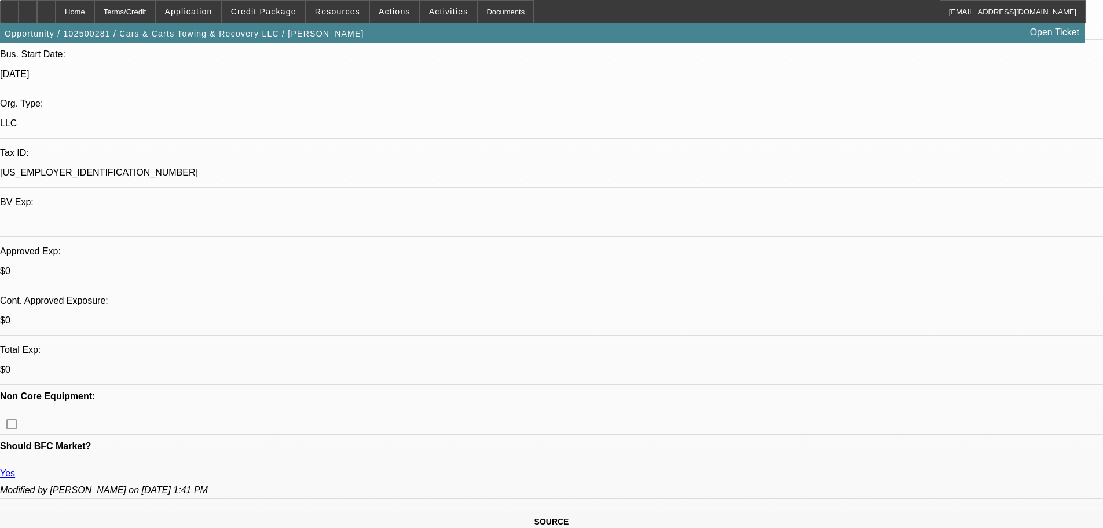
type textarea "PENDING truck info, banks, etc"
radio input "true"
